Goal: Task Accomplishment & Management: Manage account settings

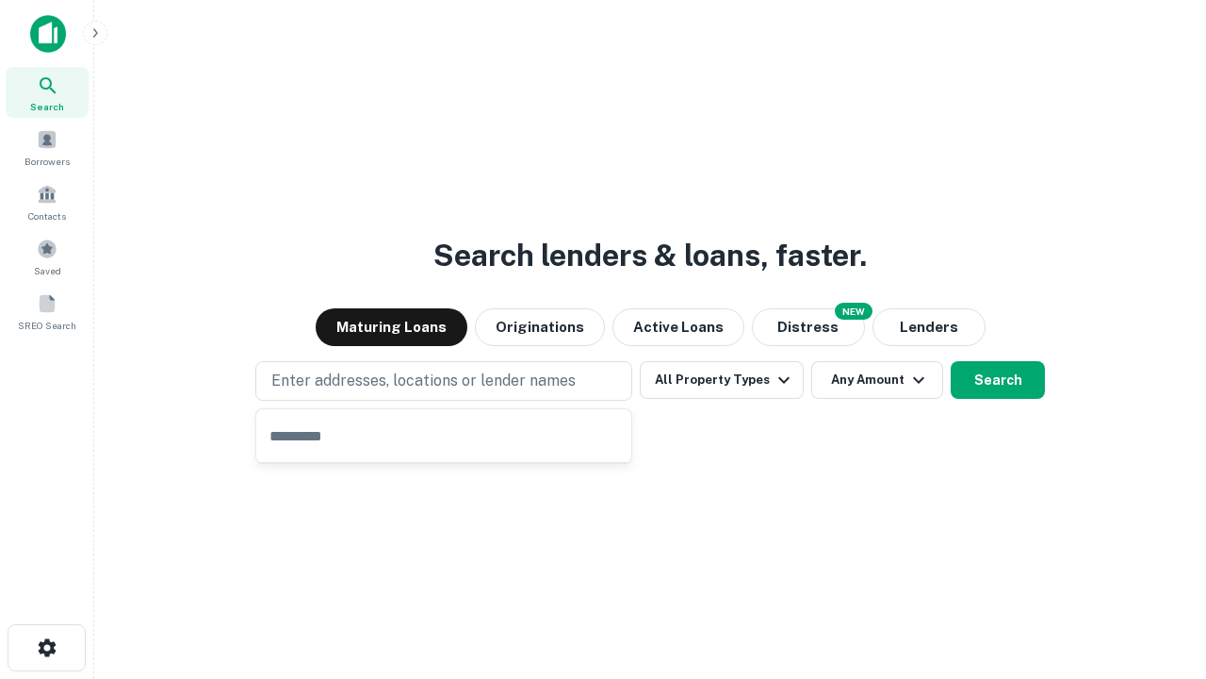
type input "**********"
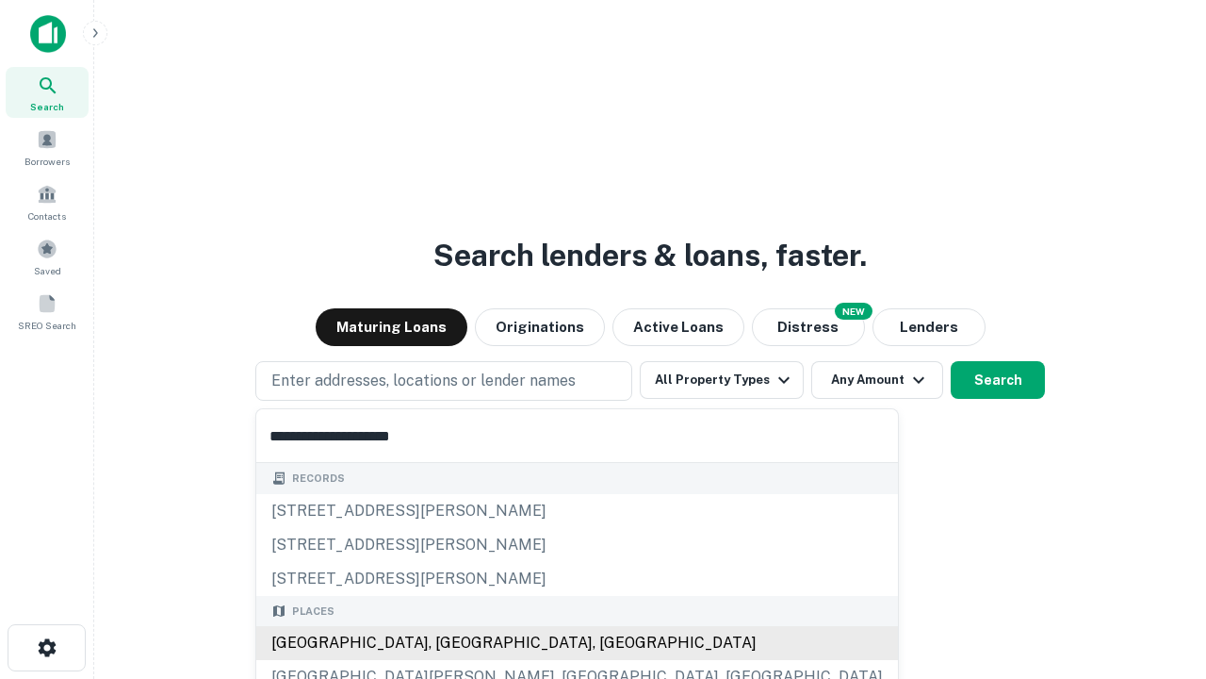
click at [451, 643] on div "Santa Monica, CA, USA" at bounding box center [577, 643] width 642 height 34
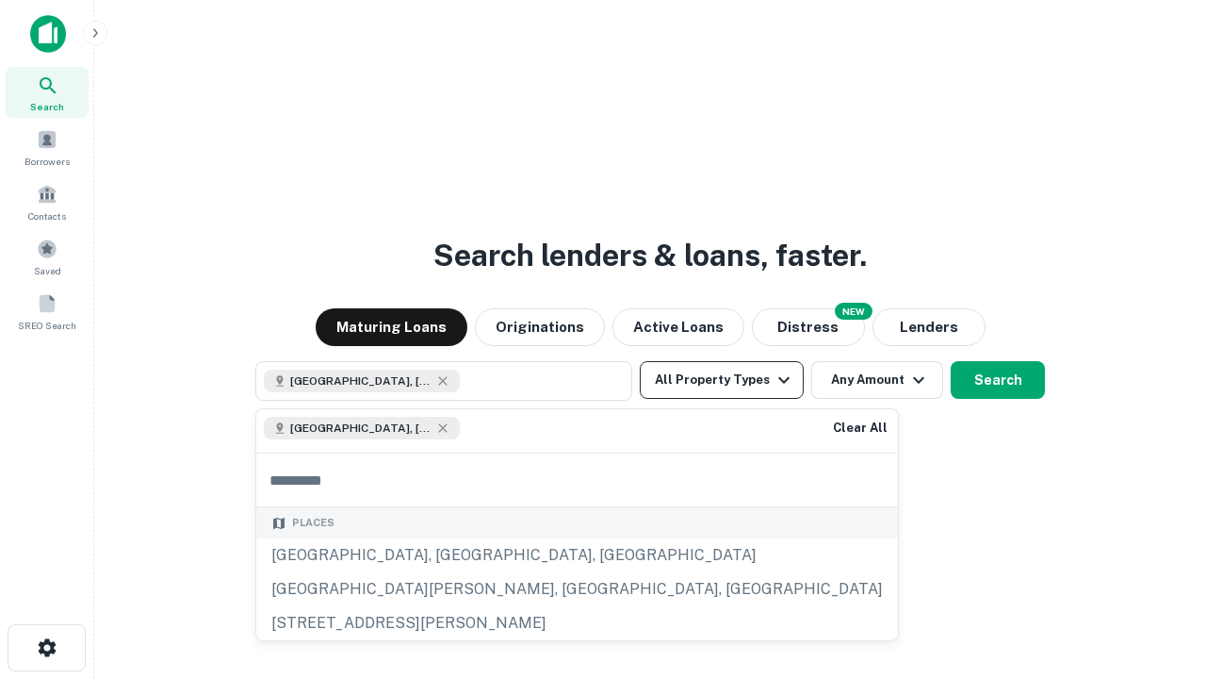
click at [722, 380] on button "All Property Types" at bounding box center [722, 380] width 164 height 38
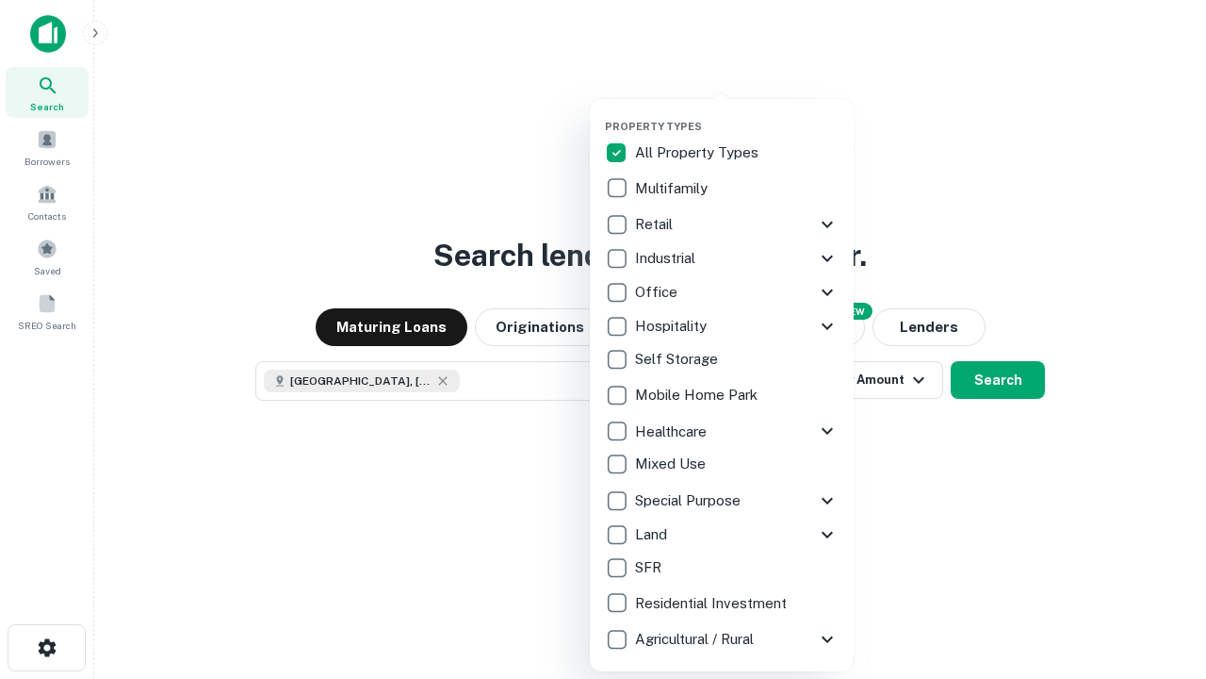
click at [737, 114] on button "button" at bounding box center [737, 114] width 264 height 1
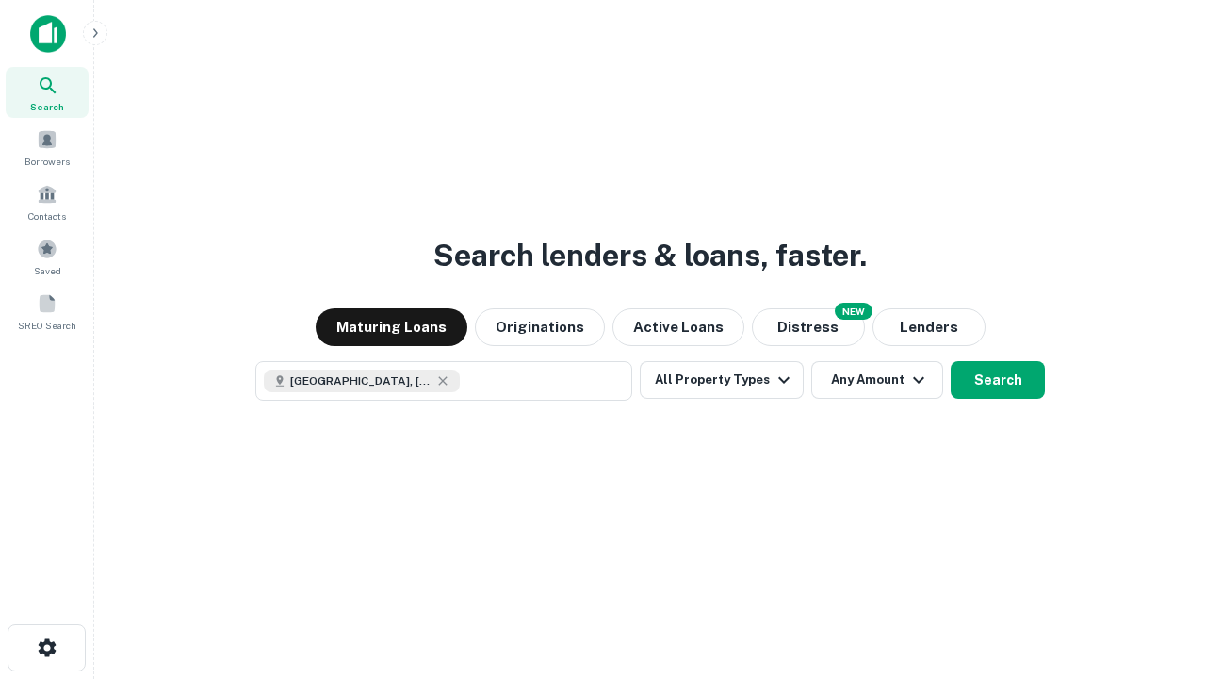
scroll to position [30, 0]
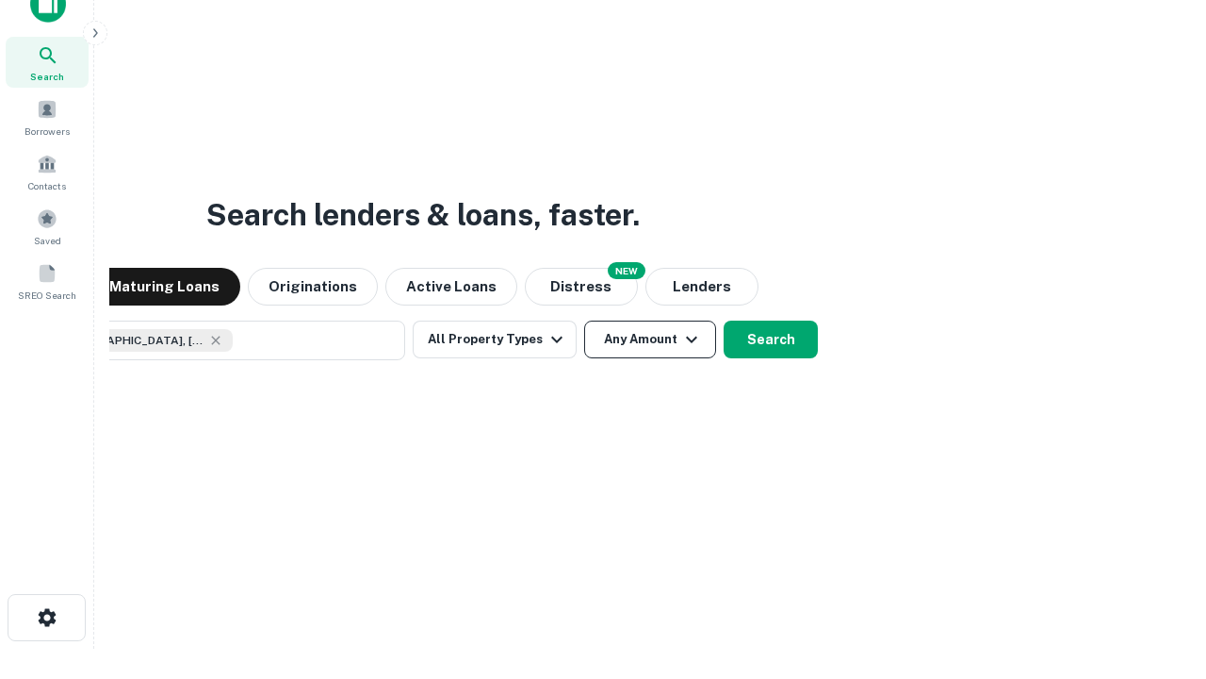
click at [584, 320] on button "Any Amount" at bounding box center [650, 339] width 132 height 38
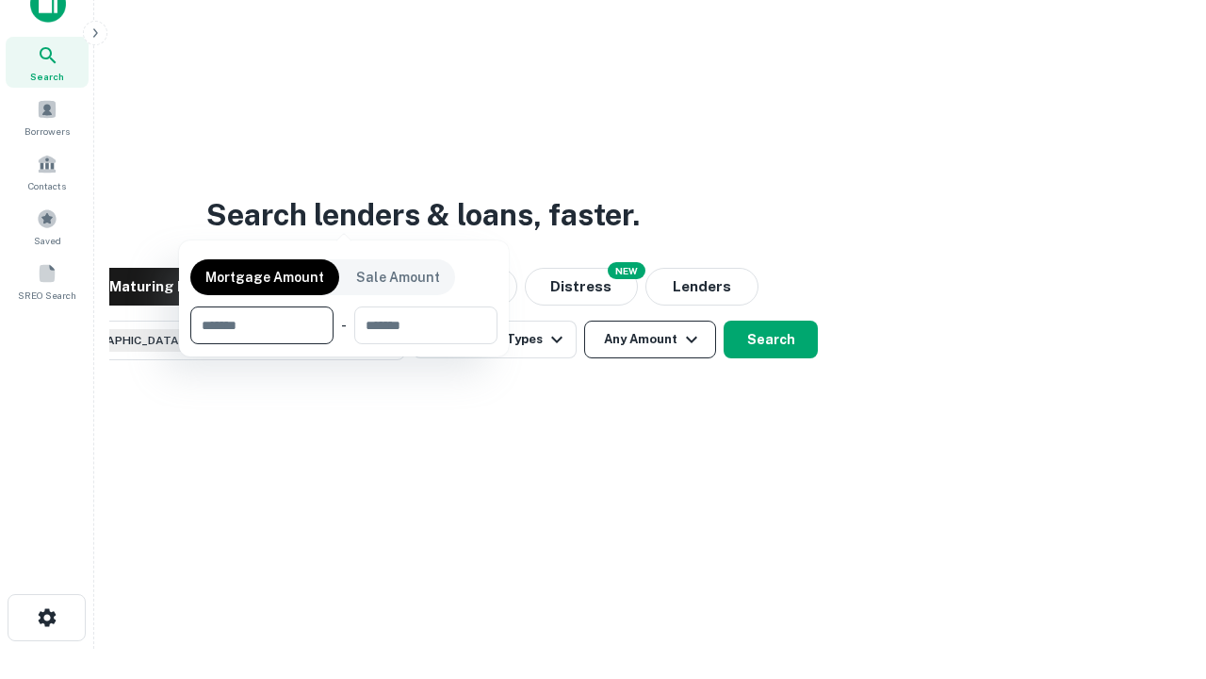
scroll to position [136, 533]
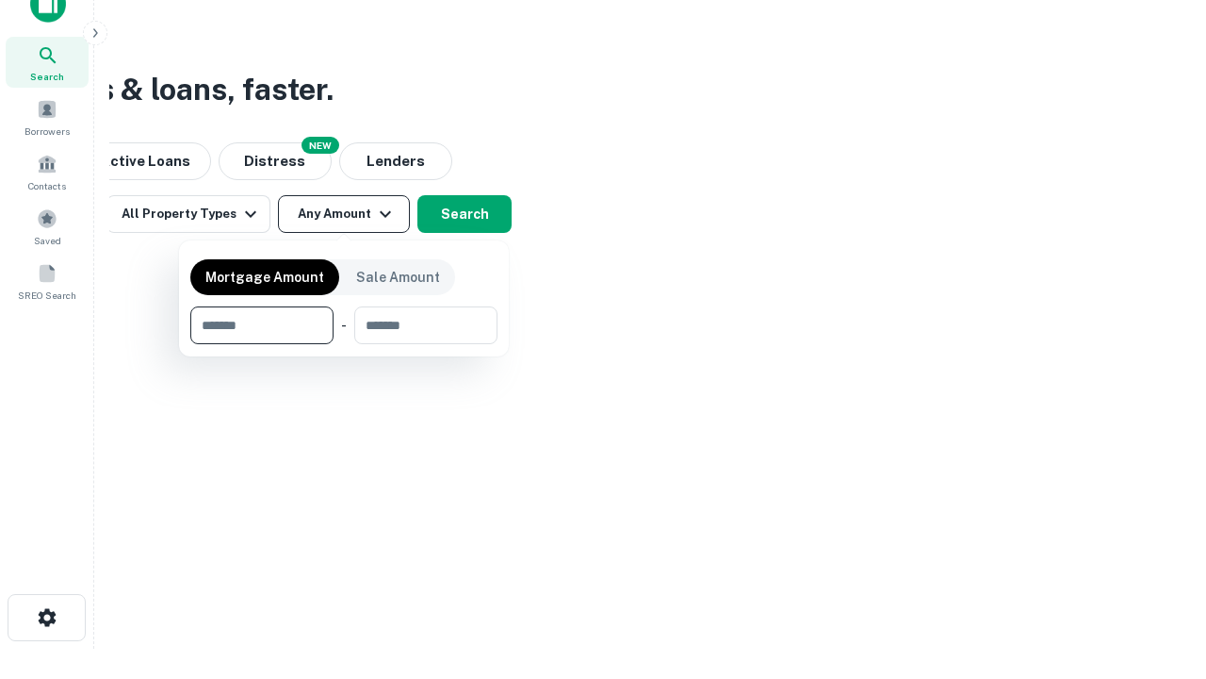
type input "*******"
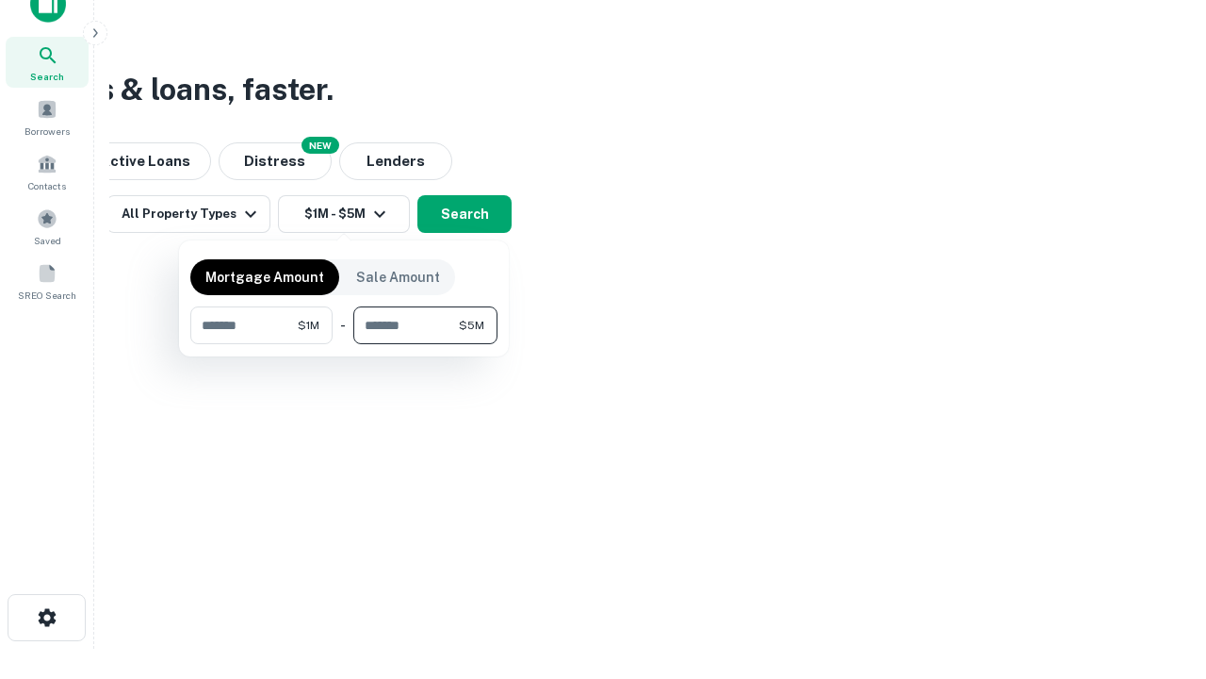
type input "*******"
click at [344, 344] on button "button" at bounding box center [343, 344] width 307 height 1
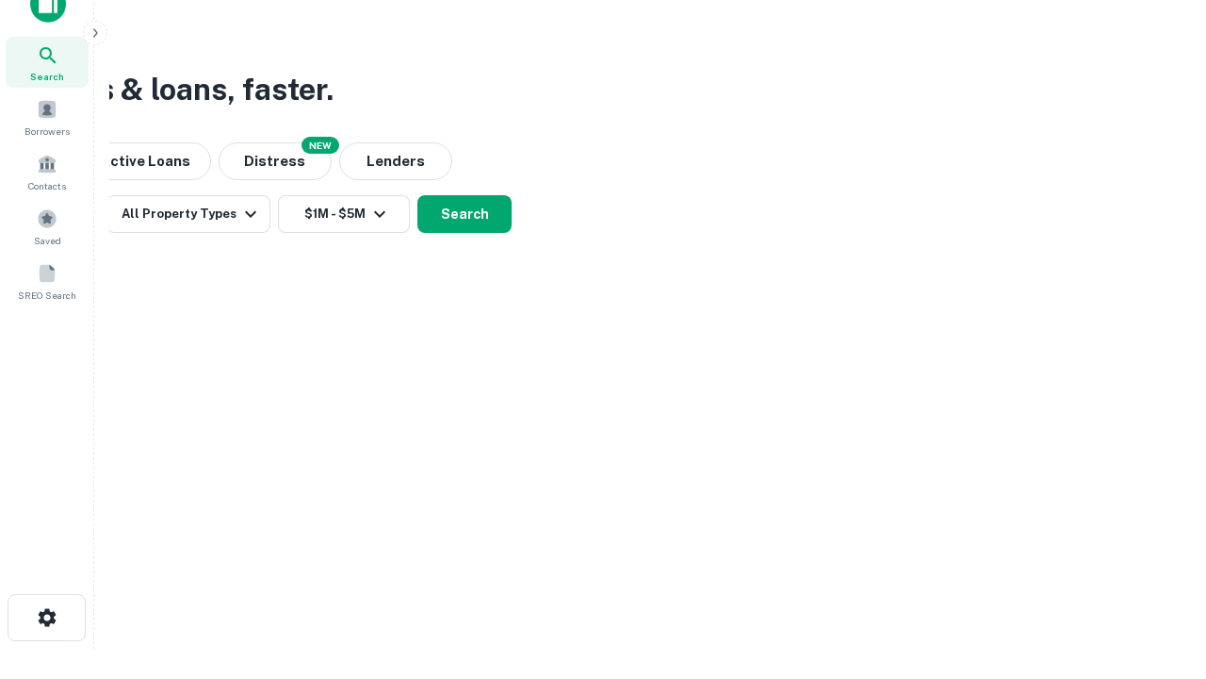
scroll to position [30, 0]
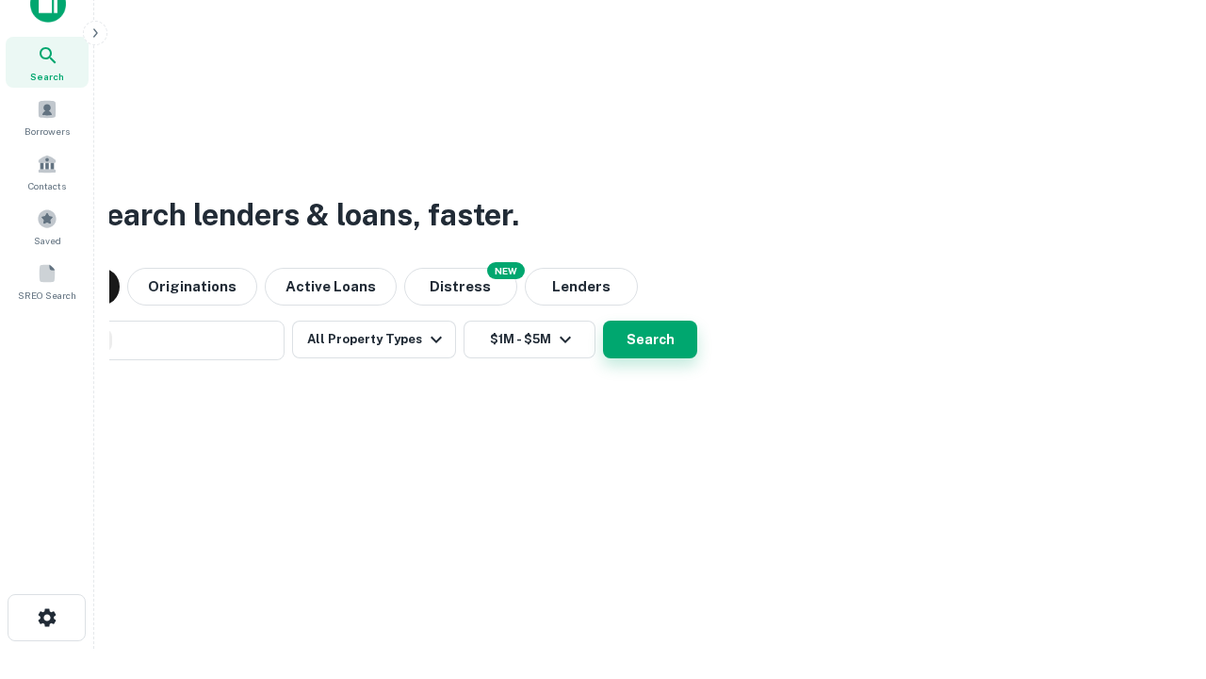
click at [603, 320] on button "Search" at bounding box center [650, 339] width 94 height 38
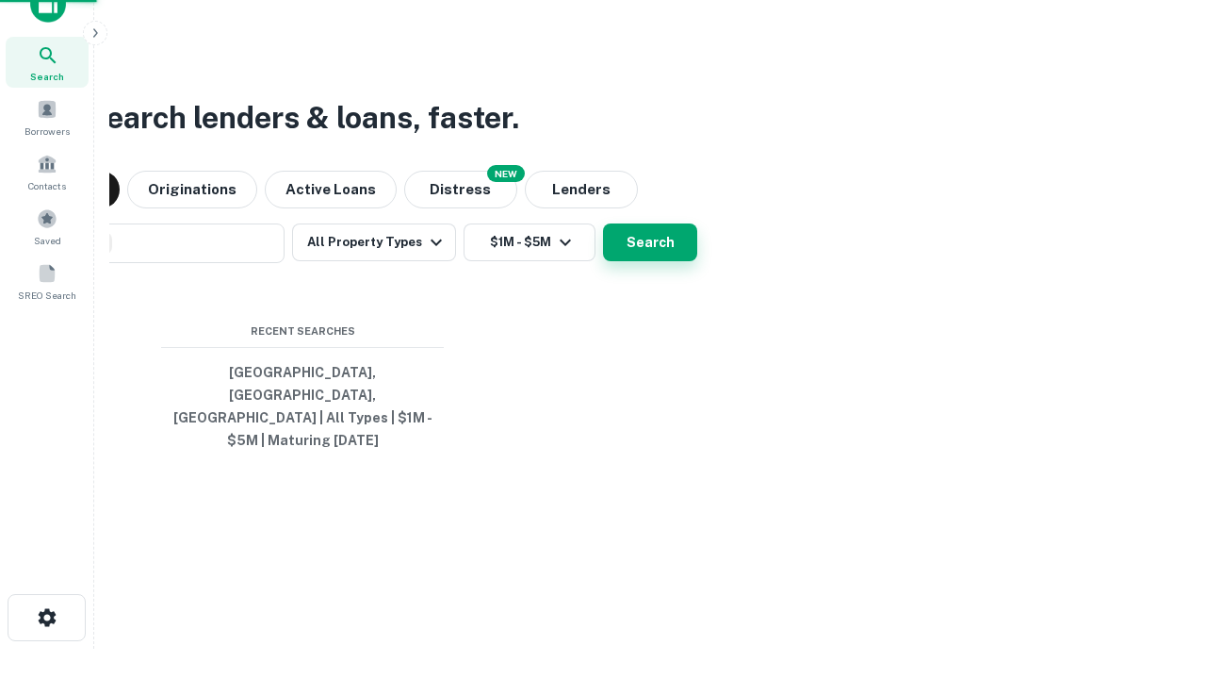
scroll to position [61, 533]
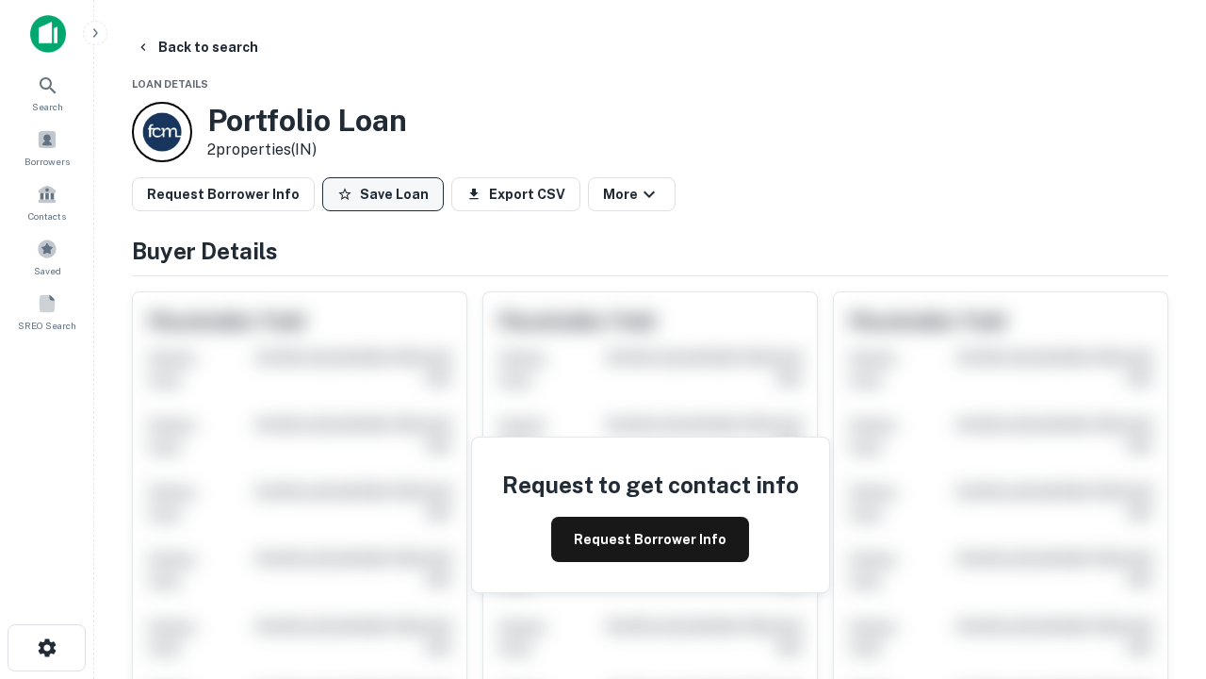
click at [383, 194] on button "Save Loan" at bounding box center [383, 194] width 122 height 34
click at [387, 194] on button "Save Loan" at bounding box center [383, 194] width 122 height 34
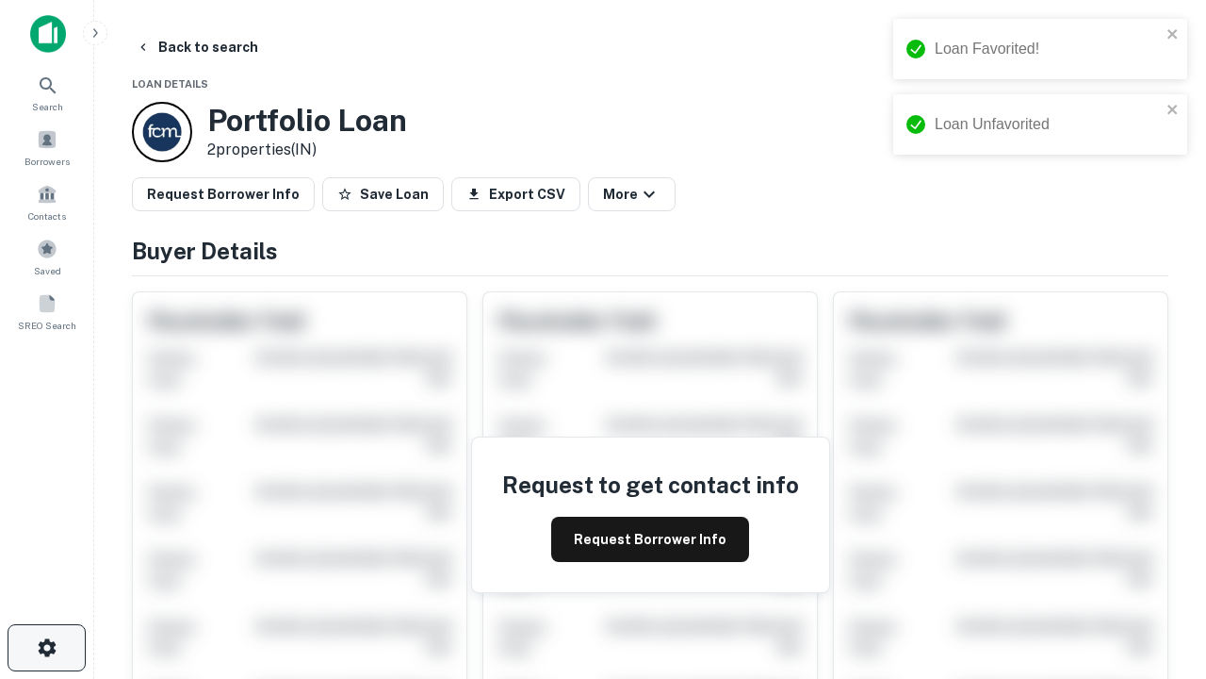
click at [46, 648] on icon "button" at bounding box center [47, 647] width 23 height 23
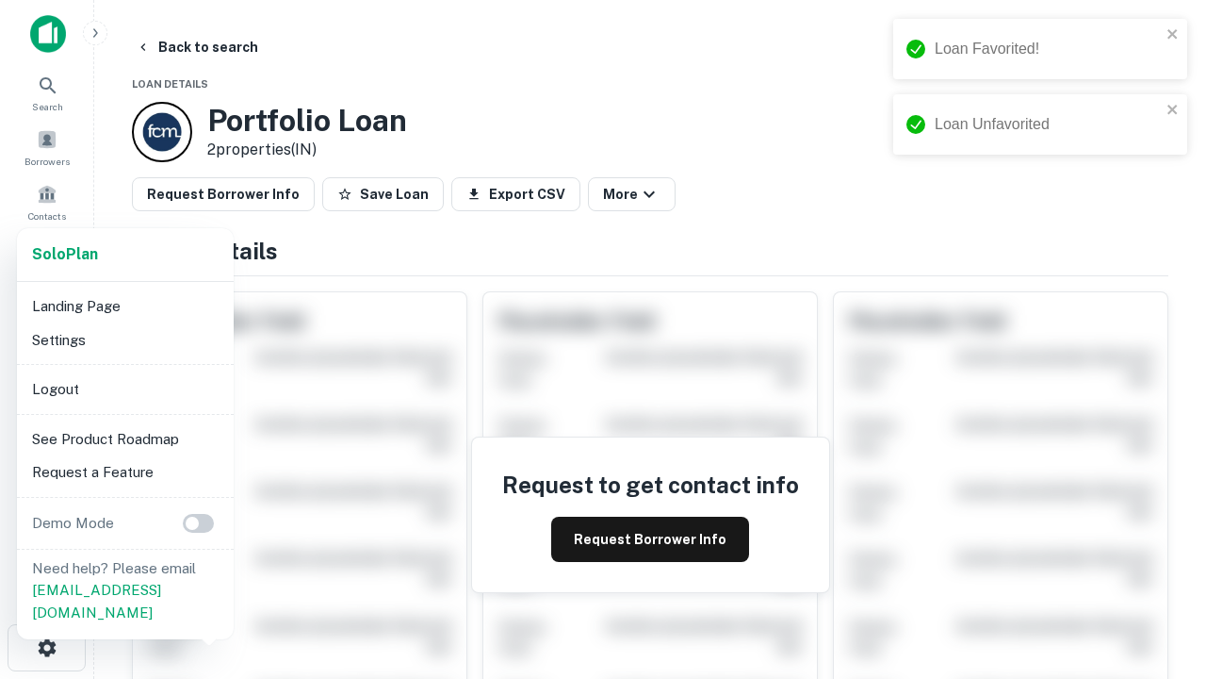
click at [124, 388] on li "Logout" at bounding box center [126, 389] width 202 height 34
